Goal: Find specific page/section: Find specific page/section

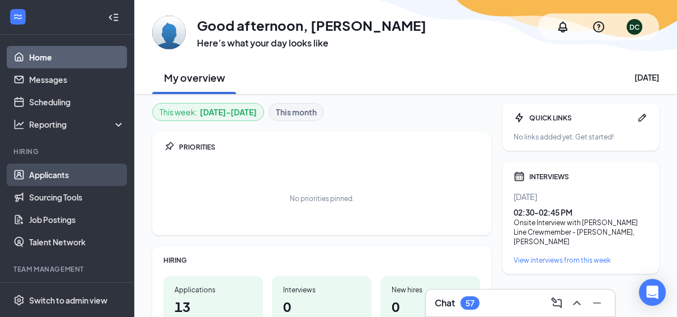
click at [58, 175] on link "Applicants" at bounding box center [77, 174] width 96 height 22
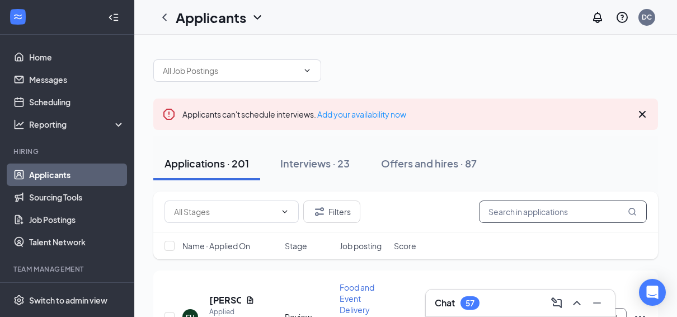
click at [571, 211] on input "text" at bounding box center [563, 211] width 168 height 22
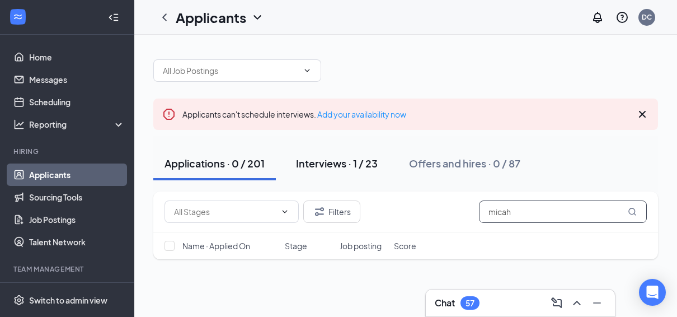
type input "micah"
click at [323, 163] on div "Interviews · 1 / 23" at bounding box center [337, 163] width 82 height 14
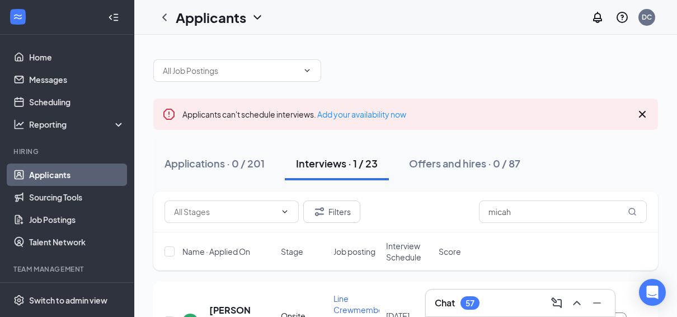
scroll to position [78, 0]
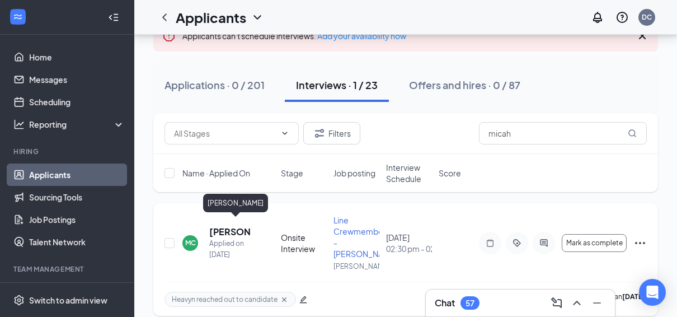
click at [215, 225] on h5 "[PERSON_NAME]" at bounding box center [229, 231] width 41 height 12
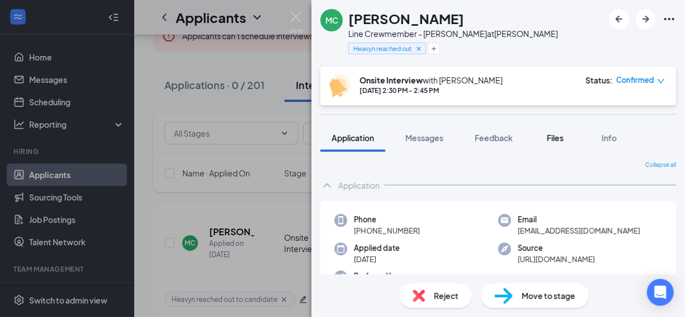
click at [560, 140] on span "Files" at bounding box center [555, 138] width 17 height 10
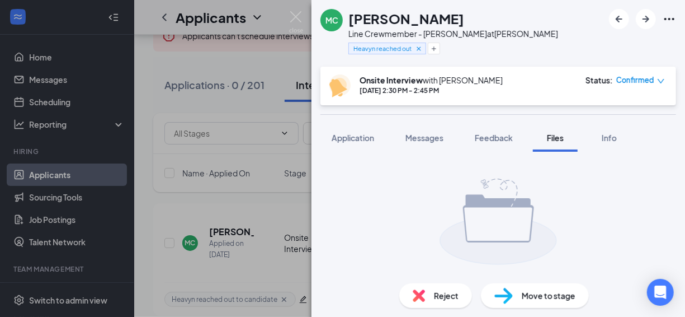
click at [224, 66] on div "MC [PERSON_NAME] Line Crewmember - [PERSON_NAME] at [PERSON_NAME] Heavyn reache…" at bounding box center [342, 158] width 685 height 317
